Goal: Browse casually: Explore the website without a specific task or goal

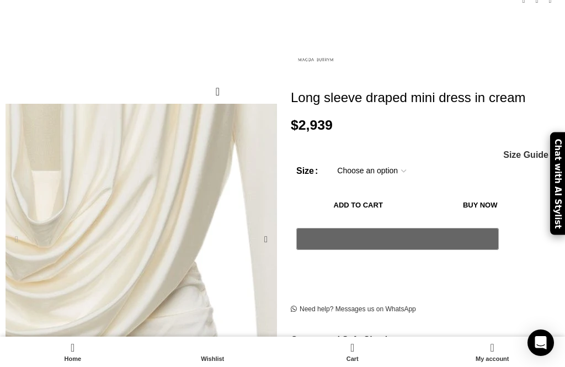
click at [268, 228] on div "Next slide" at bounding box center [266, 239] width 22 height 22
click at [266, 228] on div "Next slide" at bounding box center [266, 239] width 22 height 22
click at [270, 228] on div "Next slide" at bounding box center [266, 239] width 22 height 22
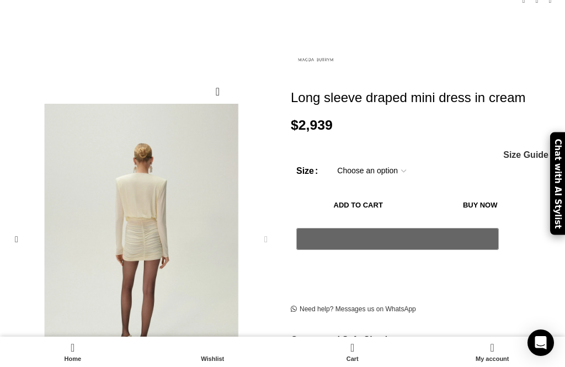
scroll to position [0, 238]
click at [264, 228] on div "Next slide" at bounding box center [266, 239] width 22 height 22
click at [269, 228] on div "Next slide" at bounding box center [266, 239] width 22 height 22
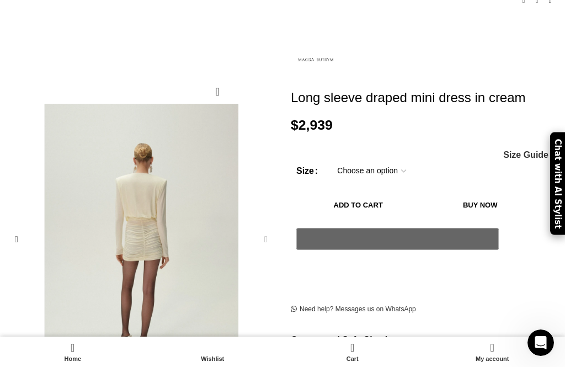
click at [263, 228] on div "Next slide" at bounding box center [266, 239] width 22 height 22
click at [264, 229] on div "Next slide" at bounding box center [266, 239] width 22 height 22
click at [6, 228] on div "Previous slide" at bounding box center [17, 239] width 22 height 22
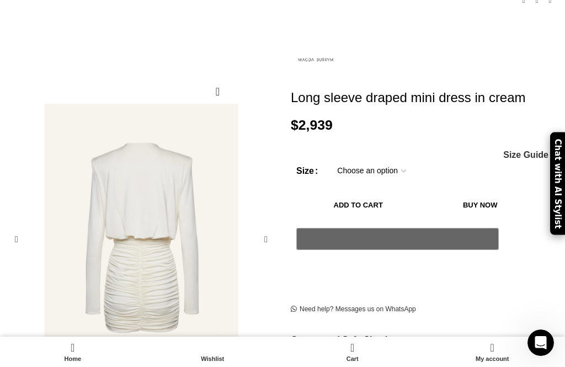
click at [13, 228] on div "Previous slide" at bounding box center [17, 239] width 22 height 22
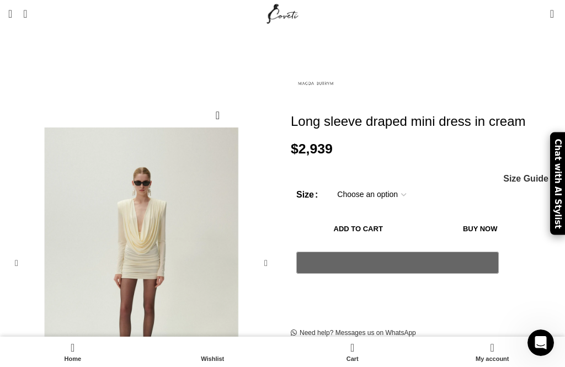
scroll to position [89, 0]
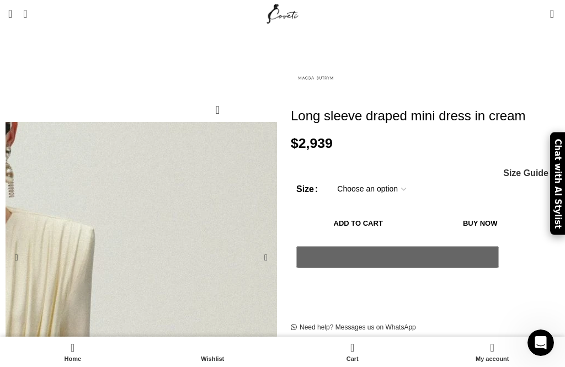
scroll to position [0, 710]
click at [264, 247] on div "Next slide" at bounding box center [266, 258] width 22 height 22
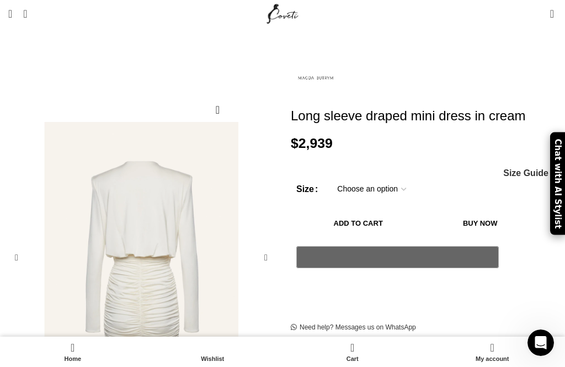
click at [268, 249] on div "Next slide" at bounding box center [266, 258] width 22 height 22
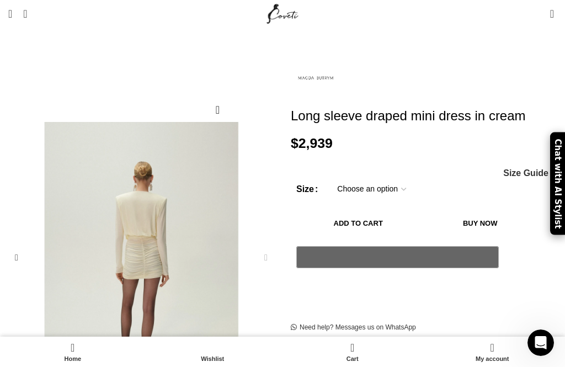
click at [271, 247] on div "Next slide" at bounding box center [266, 258] width 22 height 22
click at [265, 247] on div "Next slide" at bounding box center [266, 258] width 22 height 22
click at [12, 247] on div "Previous slide" at bounding box center [17, 258] width 22 height 22
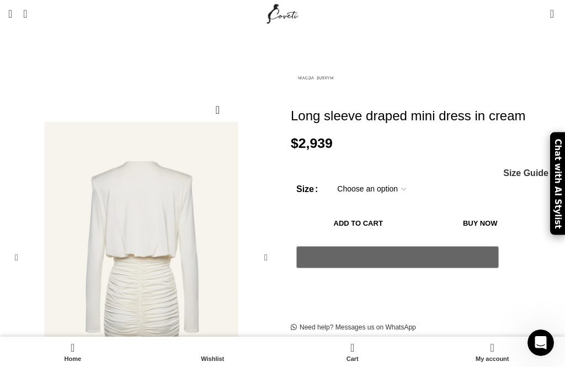
scroll to position [0, 829]
click at [17, 247] on div "Previous slide" at bounding box center [17, 258] width 22 height 22
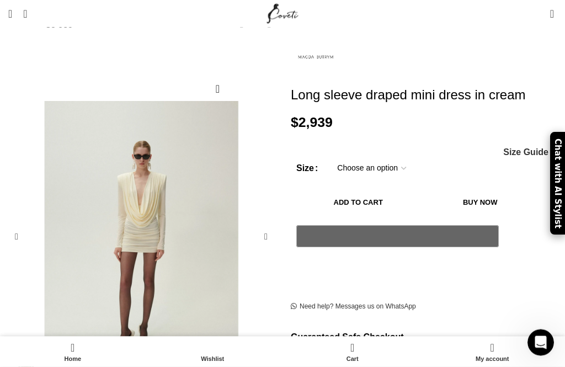
scroll to position [113, 0]
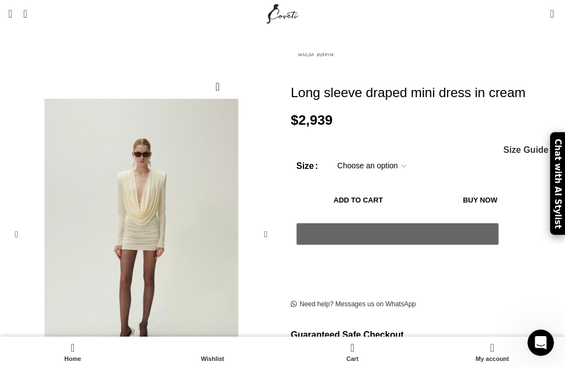
scroll to position [0, 947]
